Goal: Information Seeking & Learning: Learn about a topic

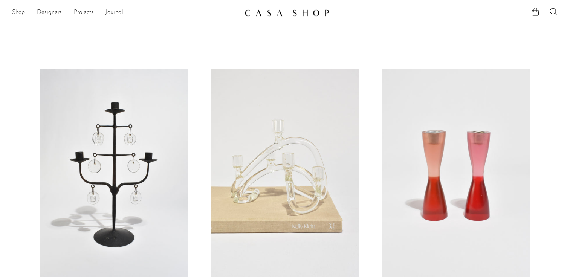
click at [22, 13] on link "Shop" at bounding box center [18, 13] width 13 height 10
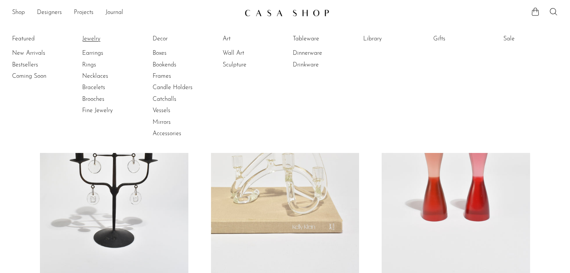
click at [92, 35] on link "Jewelry" at bounding box center [110, 39] width 57 height 8
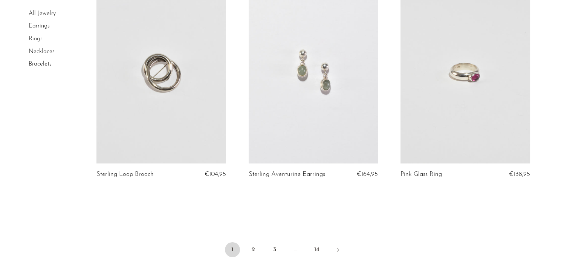
scroll to position [2551, 0]
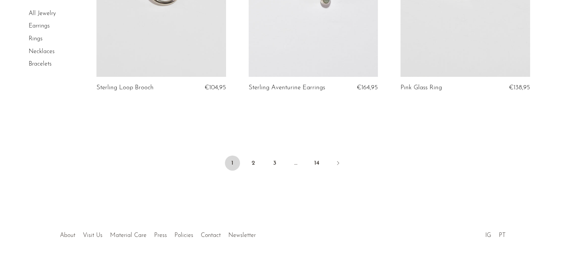
click at [70, 233] on link "About" at bounding box center [67, 236] width 15 height 6
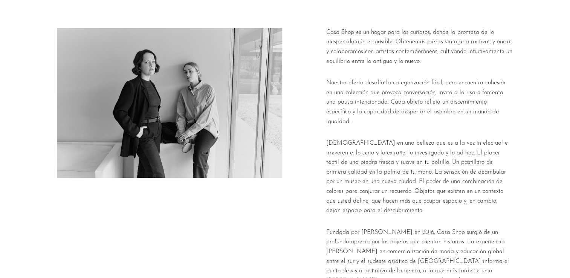
scroll to position [38, 0]
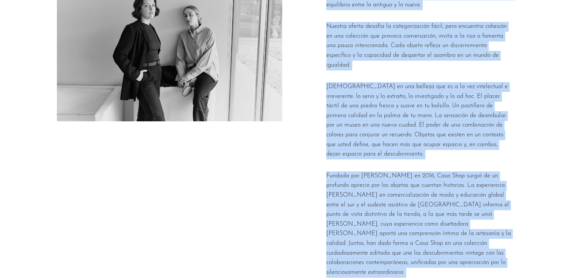
scroll to position [113, 0]
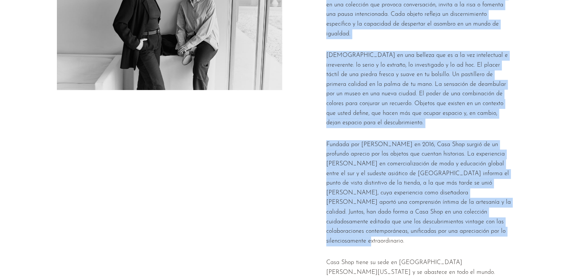
drag, startPoint x: 324, startPoint y: 54, endPoint x: 453, endPoint y: 227, distance: 215.3
click at [453, 227] on div "Casa Shop es un hogar para los curiosos, donde la promesa de lo inesperado aún …" at bounding box center [285, 112] width 456 height 344
copy div "Lore Ipsu do si ametc adip eli seddoeiu, tempo in utlabor et do magnaaliqu eni …"
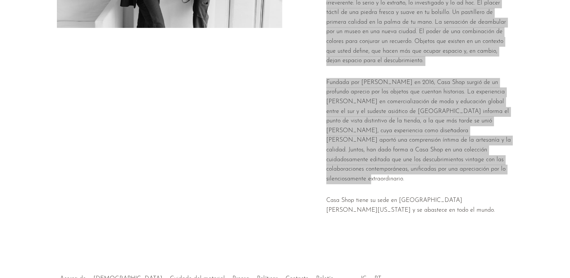
scroll to position [188, 0]
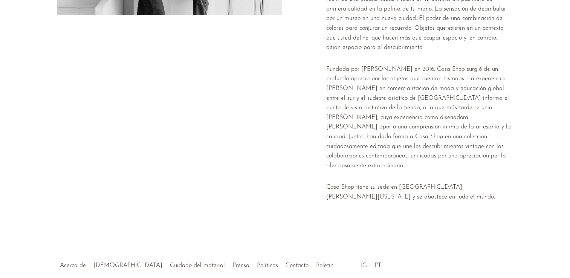
click at [495, 245] on div "Acerca de [DEMOGRAPHIC_DATA] Cuidado del material Prensa Políticas Contacto Bol…" at bounding box center [285, 258] width 458 height 26
